Goal: Check status: Check status

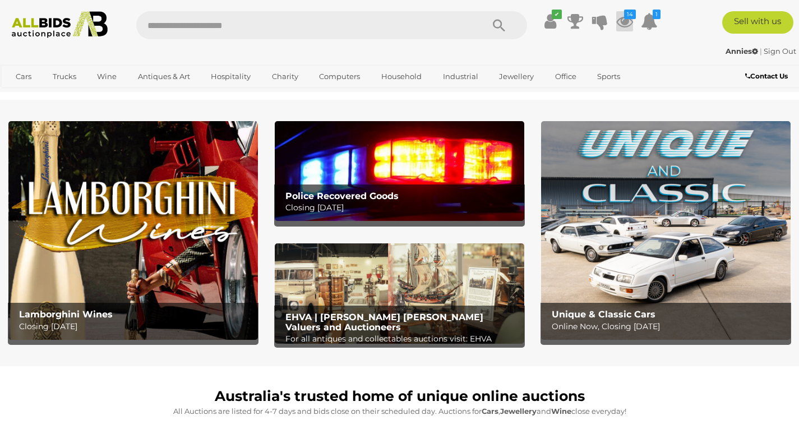
click at [624, 16] on icon at bounding box center [624, 21] width 17 height 20
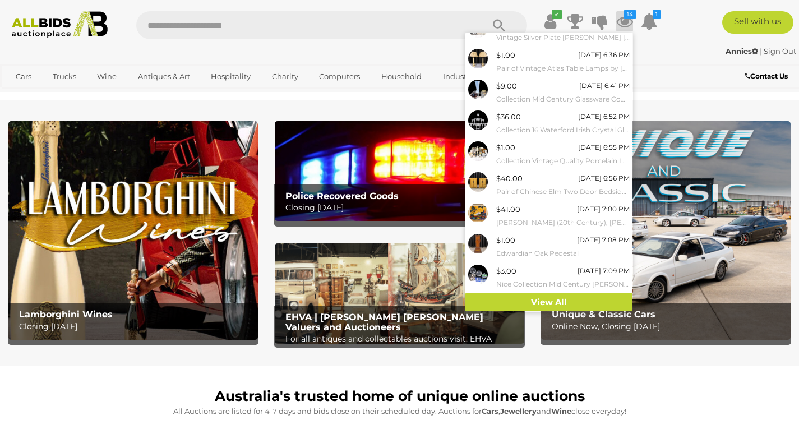
scroll to position [78, 0]
click at [516, 296] on link "View All" at bounding box center [549, 303] width 167 height 20
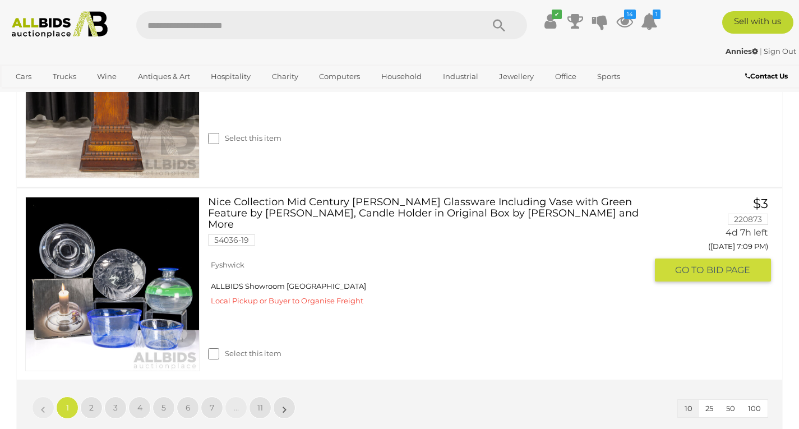
scroll to position [1907, 0]
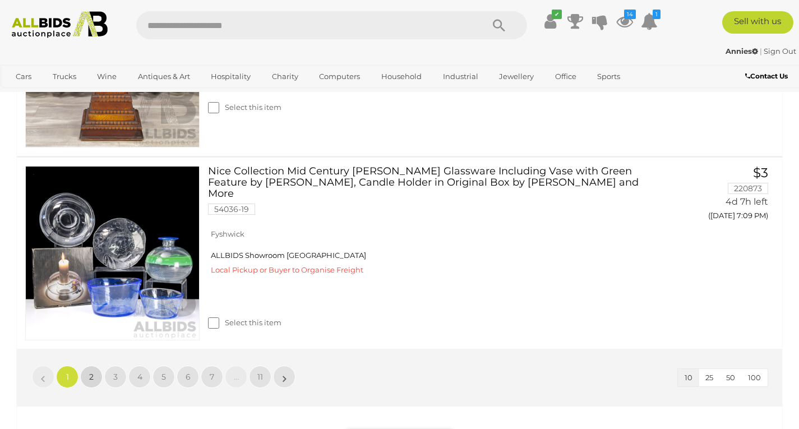
click at [89, 376] on span "2" at bounding box center [91, 377] width 4 height 10
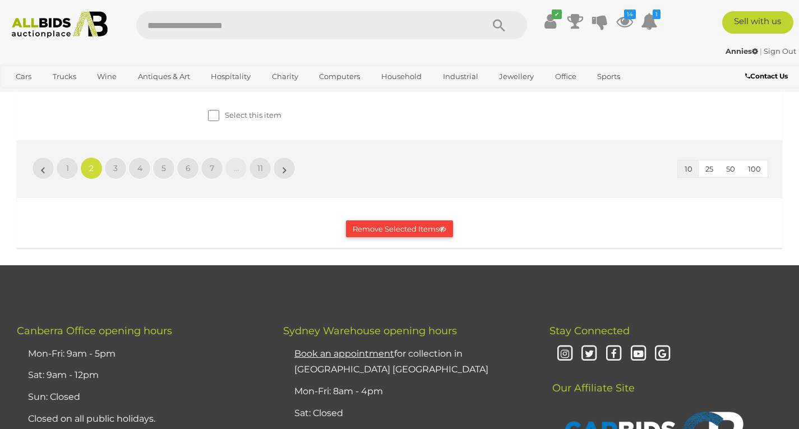
scroll to position [1963, 0]
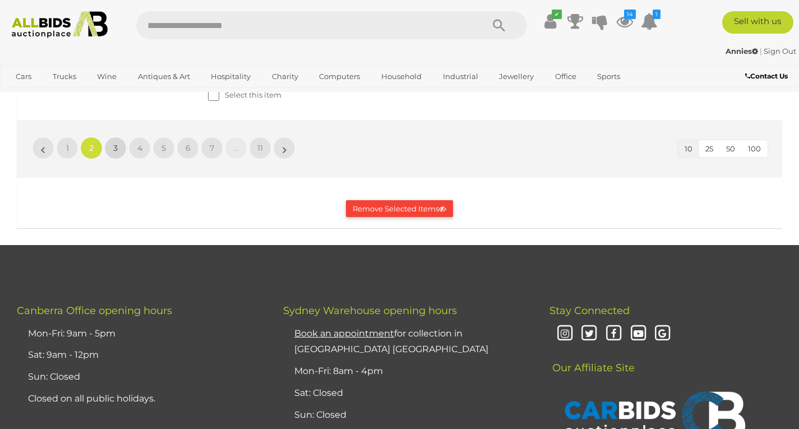
click at [121, 159] on link "3" at bounding box center [115, 148] width 22 height 22
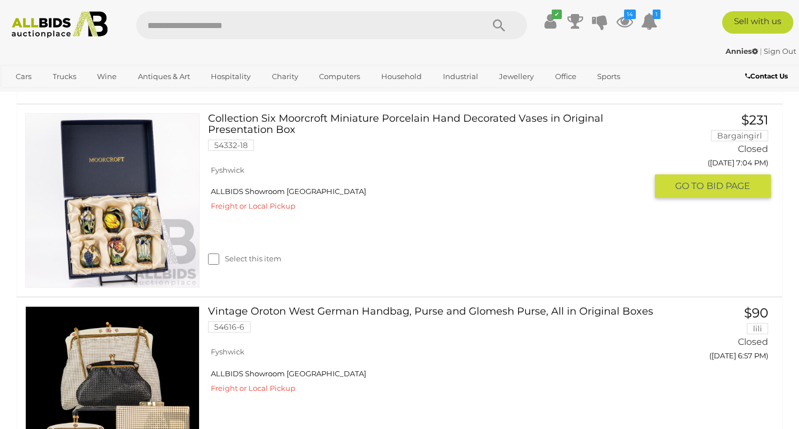
scroll to position [561, 0]
click at [132, 277] on img at bounding box center [112, 199] width 173 height 173
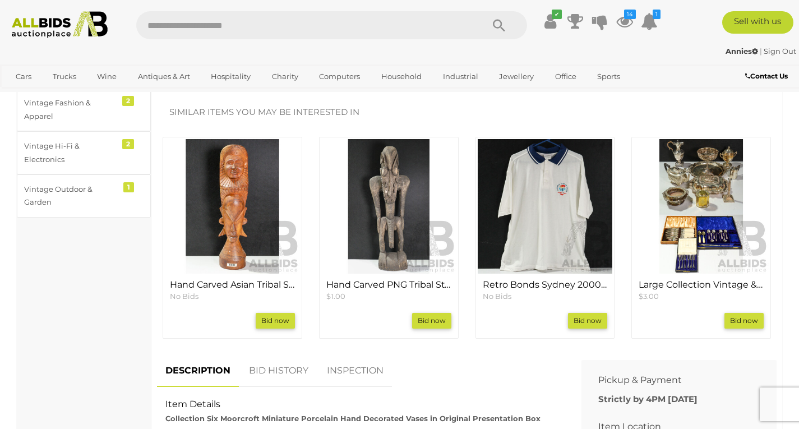
scroll to position [505, 0]
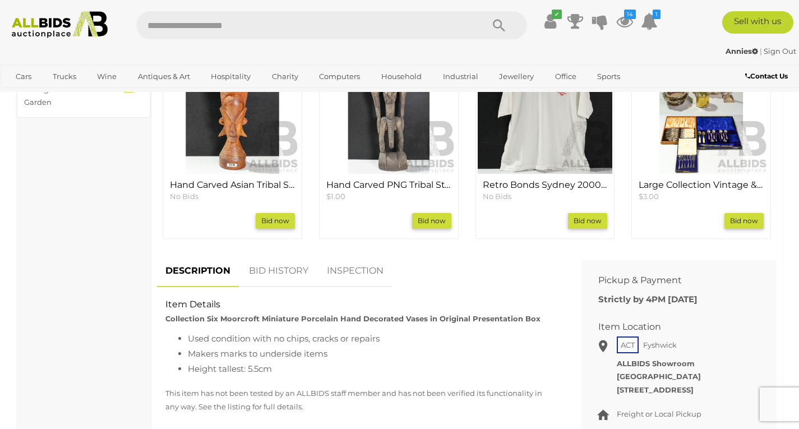
click at [275, 274] on link "BID HISTORY" at bounding box center [279, 271] width 76 height 33
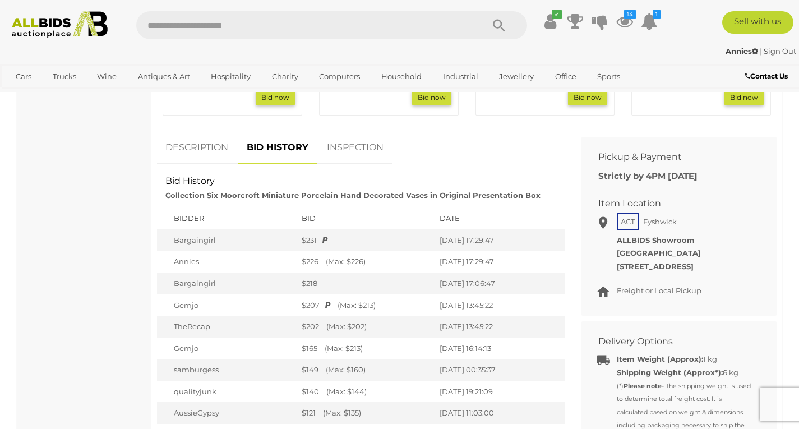
scroll to position [617, 0]
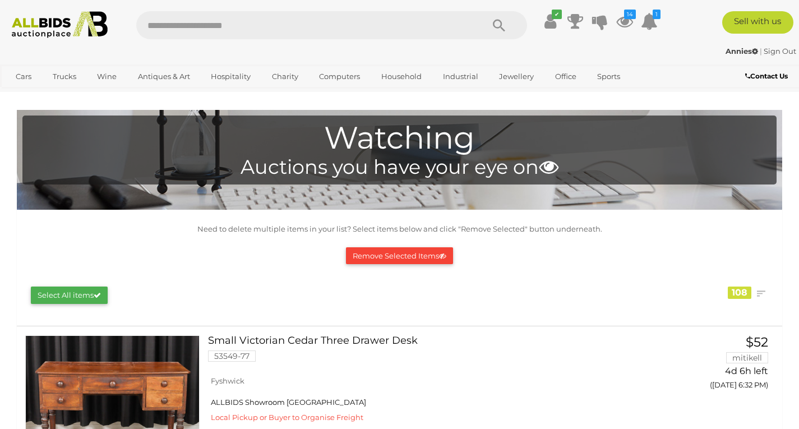
click at [314, 25] on input "text" at bounding box center [304, 25] width 336 height 28
type input "*********"
